Goal: Navigation & Orientation: Find specific page/section

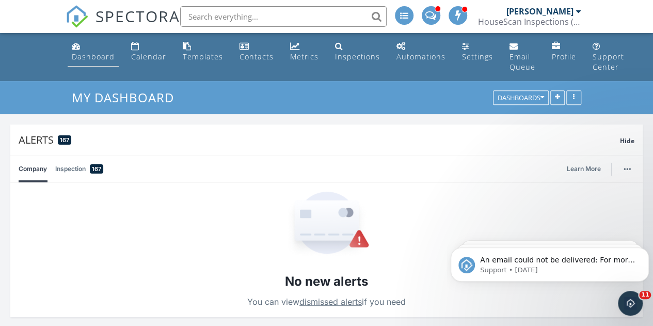
click at [86, 54] on div "Dashboard" at bounding box center [93, 57] width 43 height 10
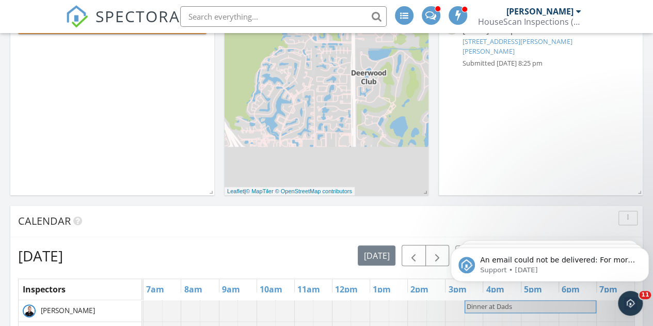
scroll to position [496, 0]
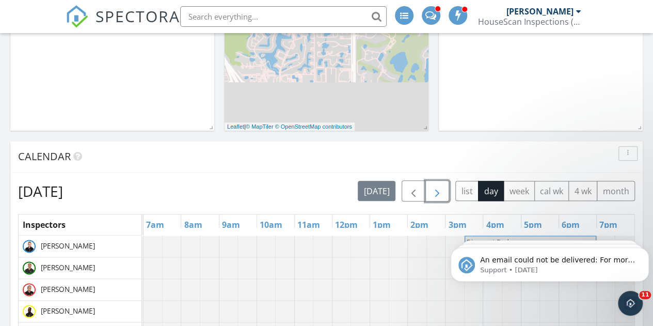
click at [440, 185] on span "button" at bounding box center [437, 191] width 12 height 12
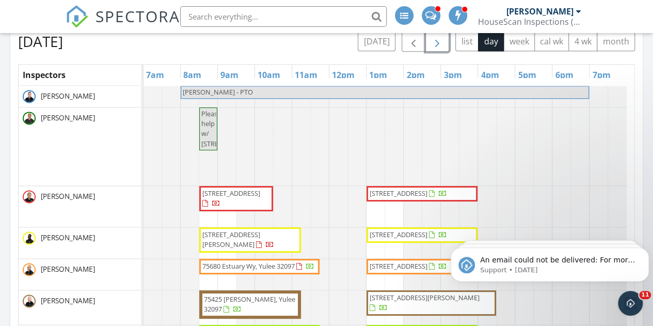
scroll to position [637, 0]
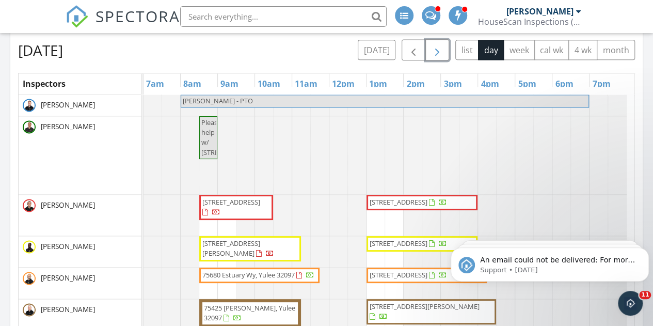
click at [439, 47] on span "button" at bounding box center [437, 50] width 12 height 12
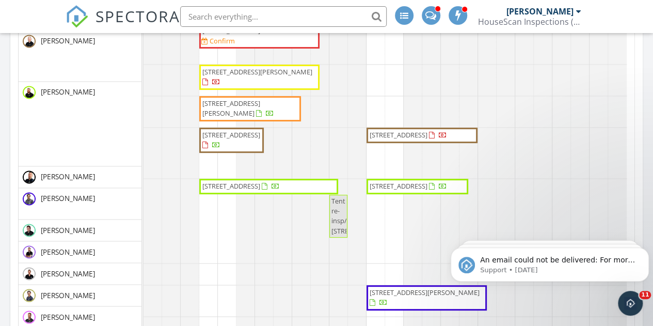
scroll to position [0, 0]
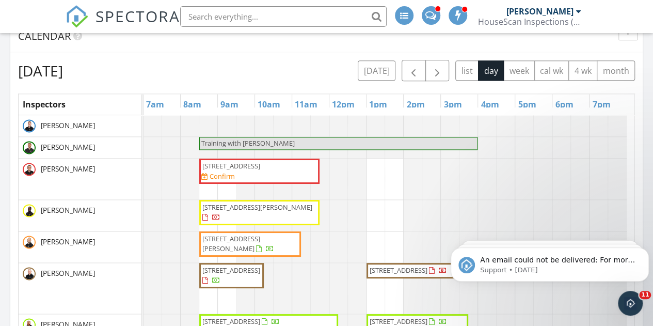
click at [285, 57] on div "Tuesday, September 30, 2025 today list day week cal wk 4 wk month Inspectors 7a…" at bounding box center [326, 261] width 632 height 418
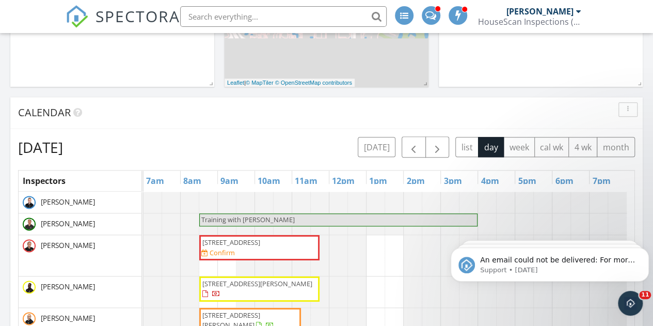
click at [369, 114] on div "Calendar" at bounding box center [318, 112] width 601 height 15
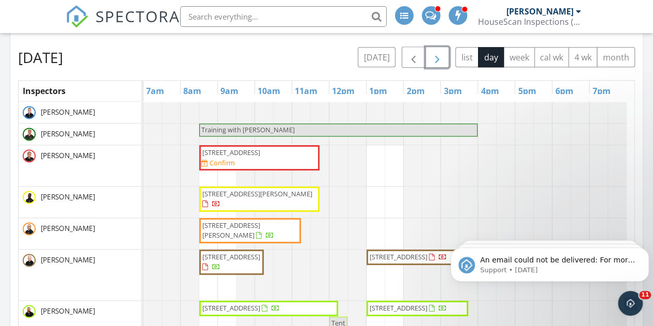
click at [436, 59] on span "button" at bounding box center [437, 58] width 12 height 12
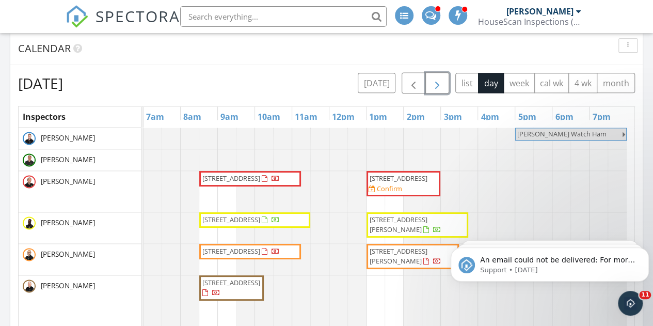
click at [441, 86] on span "button" at bounding box center [437, 83] width 12 height 12
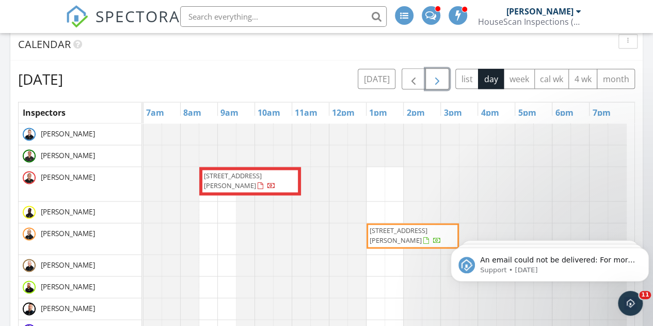
click at [438, 78] on span "button" at bounding box center [437, 79] width 12 height 12
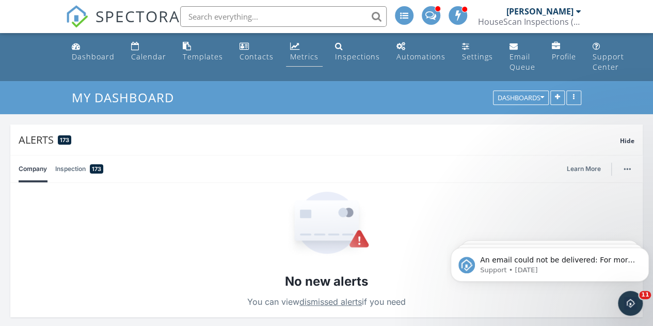
click at [295, 52] on div "Metrics" at bounding box center [304, 57] width 28 height 10
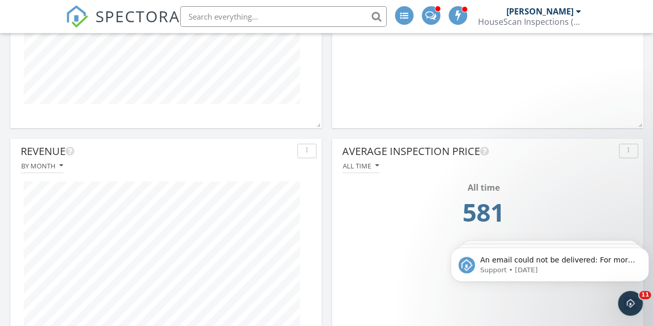
scroll to position [421, 0]
